Goal: Information Seeking & Learning: Learn about a topic

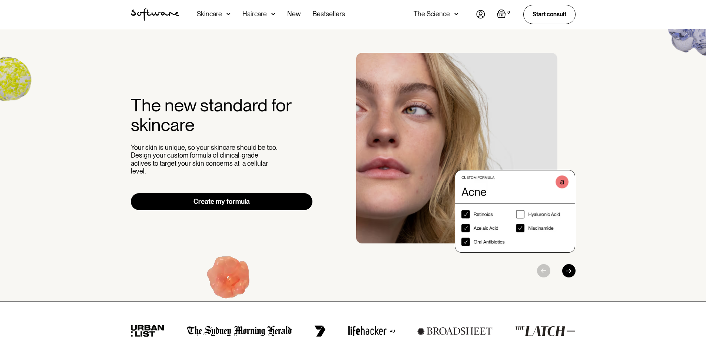
click at [229, 16] on img at bounding box center [228, 13] width 4 height 7
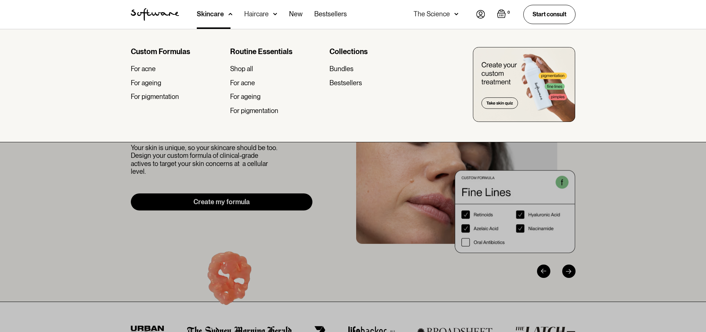
click at [451, 13] on div "The Science" at bounding box center [435, 14] width 45 height 29
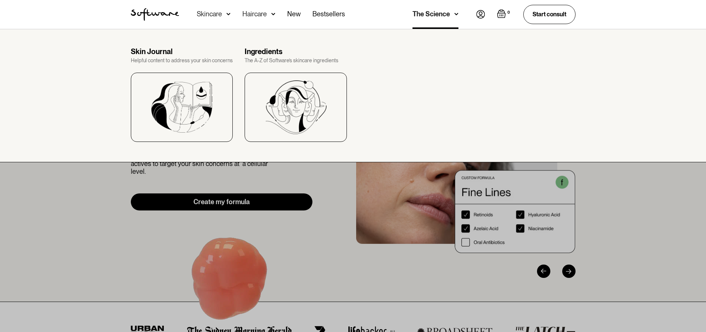
click at [161, 53] on div "Skin Journal" at bounding box center [182, 51] width 102 height 9
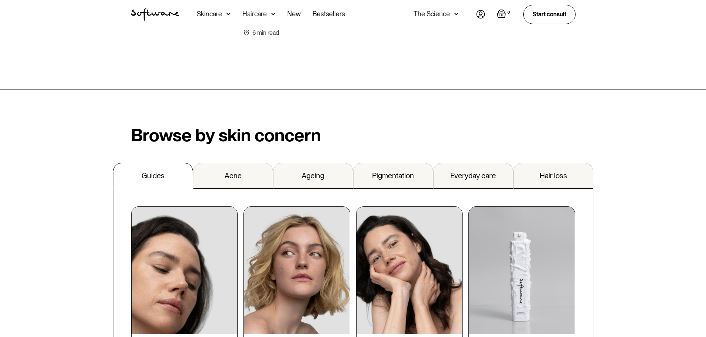
scroll to position [667, 0]
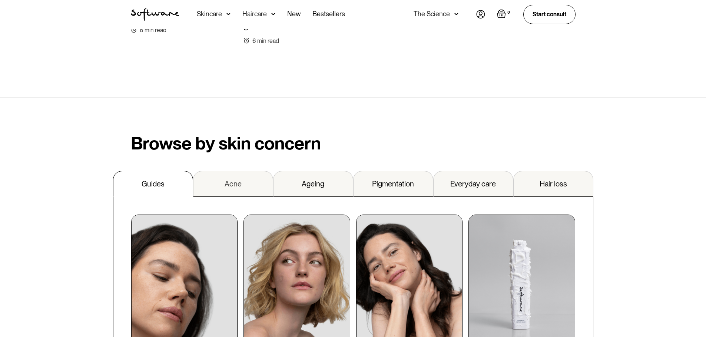
click at [212, 171] on link "Acne" at bounding box center [233, 184] width 80 height 26
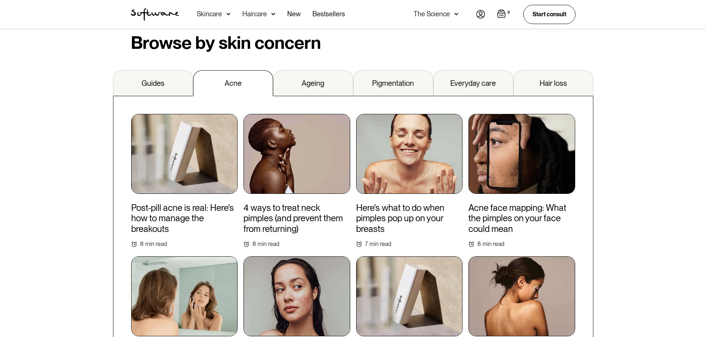
scroll to position [778, 0]
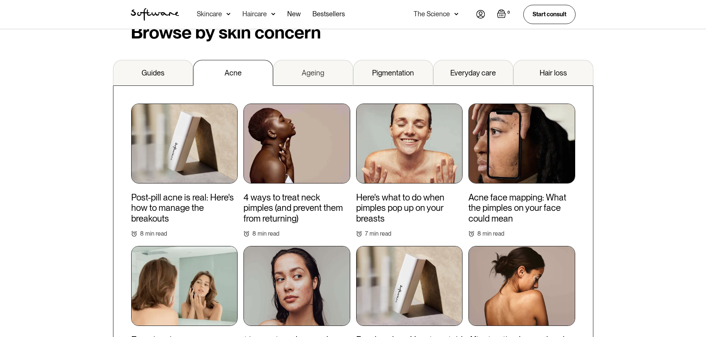
click at [305, 69] on div "Ageing" at bounding box center [313, 73] width 23 height 9
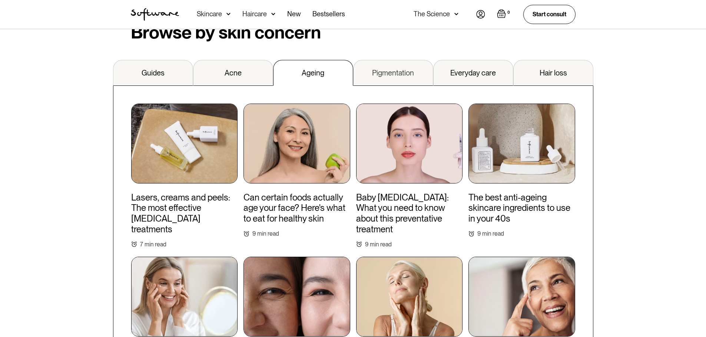
click at [407, 69] on div "Pigmentation" at bounding box center [393, 73] width 42 height 9
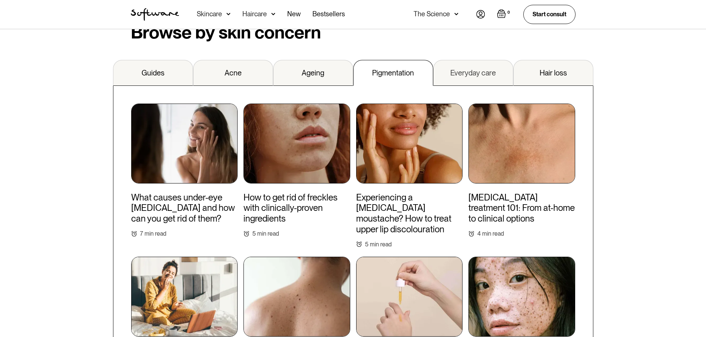
drag, startPoint x: 469, startPoint y: 64, endPoint x: 501, endPoint y: 61, distance: 32.4
click at [469, 69] on div "Everyday care" at bounding box center [473, 73] width 46 height 9
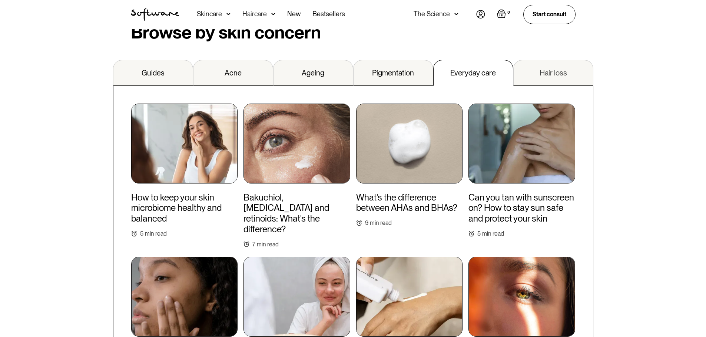
click at [529, 60] on link "Hair loss" at bounding box center [553, 73] width 80 height 26
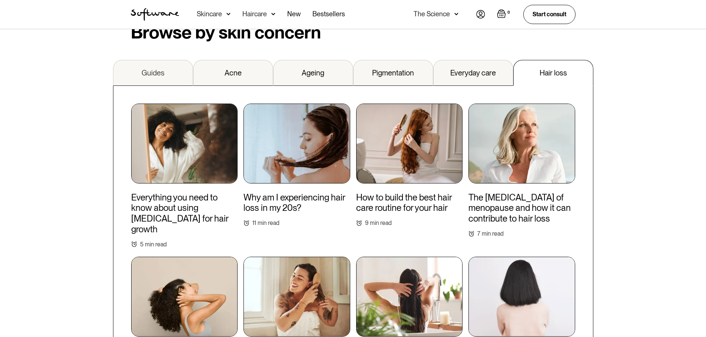
click at [176, 63] on link "Guides" at bounding box center [153, 73] width 80 height 26
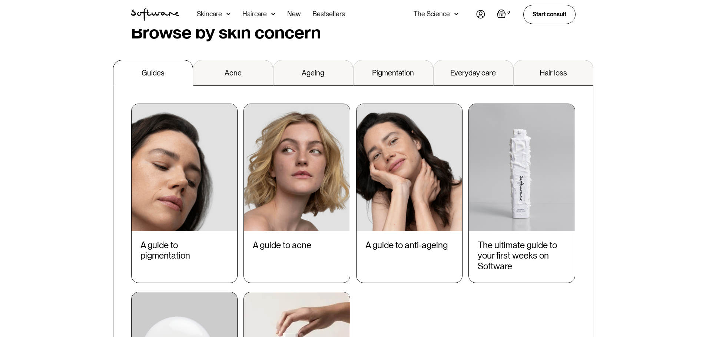
scroll to position [889, 0]
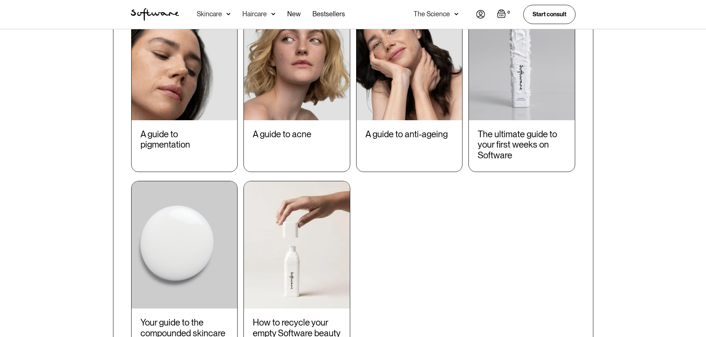
click at [293, 104] on img at bounding box center [297, 56] width 106 height 127
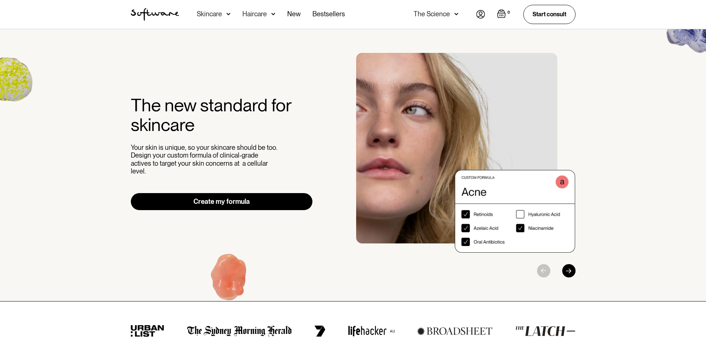
click at [229, 11] on img at bounding box center [228, 13] width 4 height 7
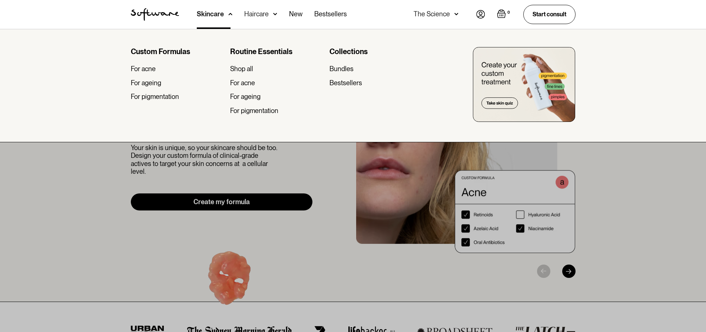
click at [229, 11] on img at bounding box center [230, 13] width 4 height 7
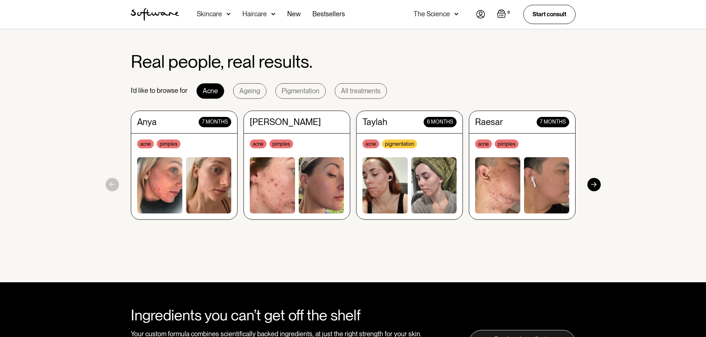
scroll to position [667, 0]
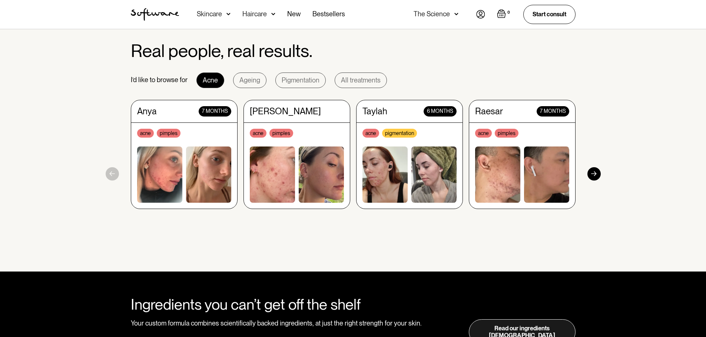
click at [594, 174] on div at bounding box center [593, 173] width 13 height 13
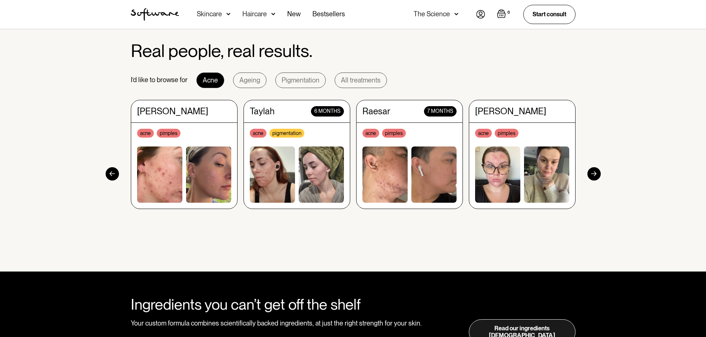
click at [594, 174] on div at bounding box center [593, 173] width 13 height 13
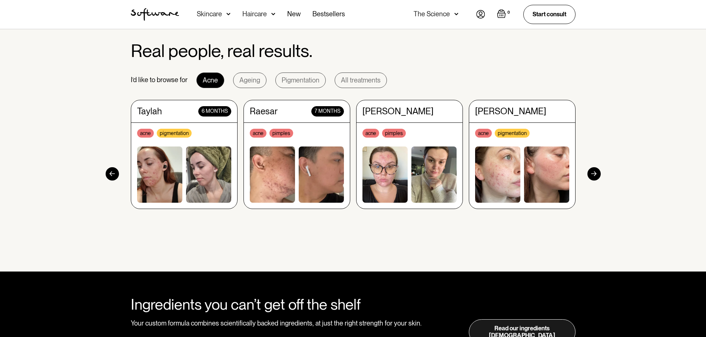
click at [594, 174] on div at bounding box center [593, 173] width 13 height 13
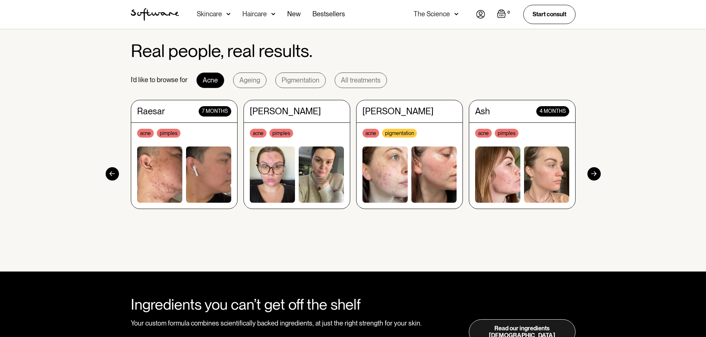
click at [594, 174] on div at bounding box center [593, 173] width 13 height 13
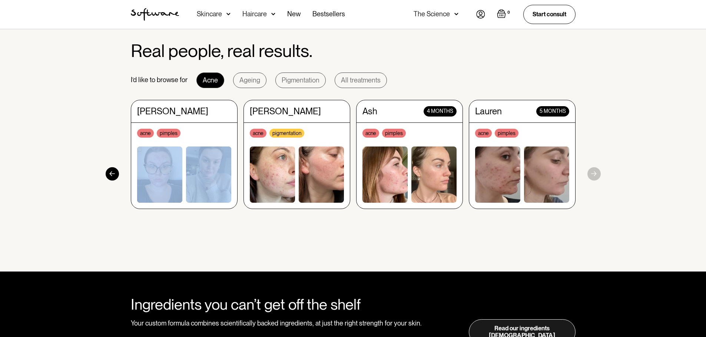
click at [594, 174] on section "Real people, real results. I’d like to browse for Acne Ageing Pigmentation All …" at bounding box center [353, 144] width 706 height 255
click at [260, 84] on link "Ageing" at bounding box center [249, 81] width 33 height 16
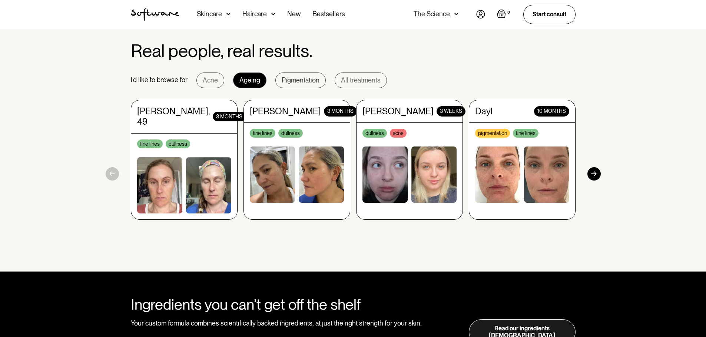
click at [307, 83] on div "Pigmentation" at bounding box center [301, 80] width 38 height 7
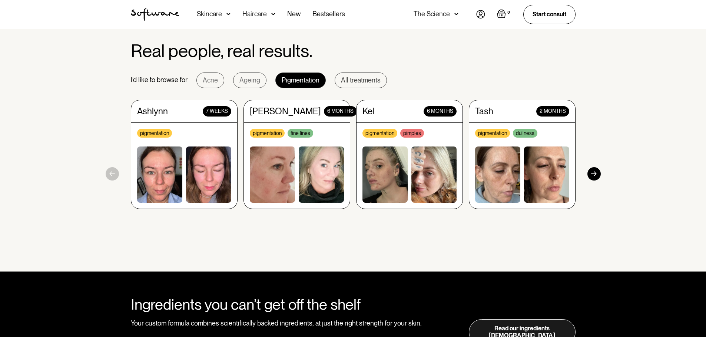
click at [370, 83] on div "All treatments" at bounding box center [361, 80] width 40 height 7
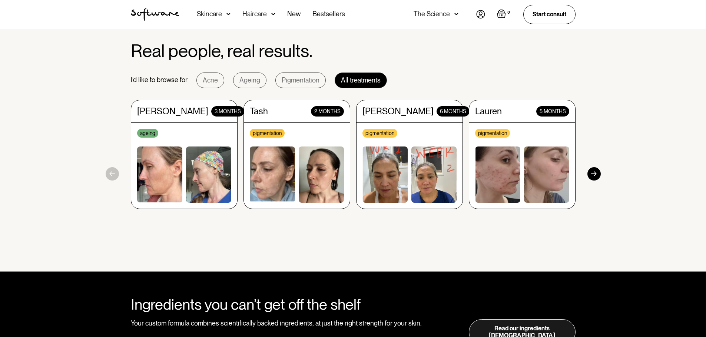
click at [631, 143] on section "Real people, real results. I’d like to browse for Acne Ageing Pigmentation All …" at bounding box center [353, 144] width 706 height 255
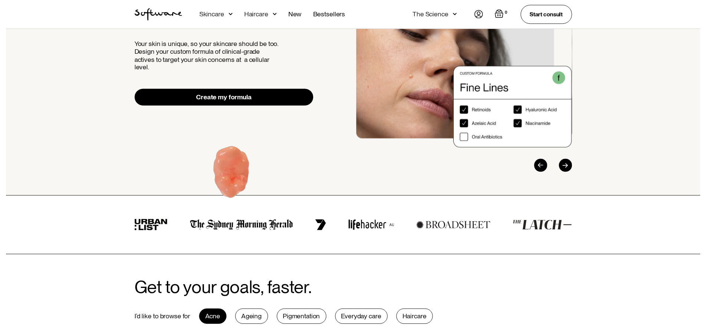
scroll to position [0, 0]
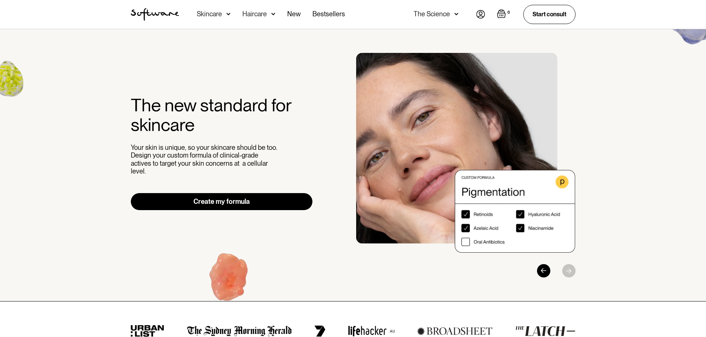
click at [422, 15] on div "The Science" at bounding box center [431, 13] width 36 height 7
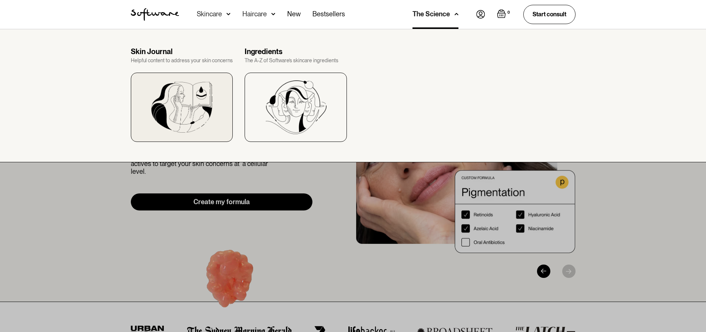
click at [209, 79] on div at bounding box center [182, 107] width 102 height 69
